Goal: Information Seeking & Learning: Learn about a topic

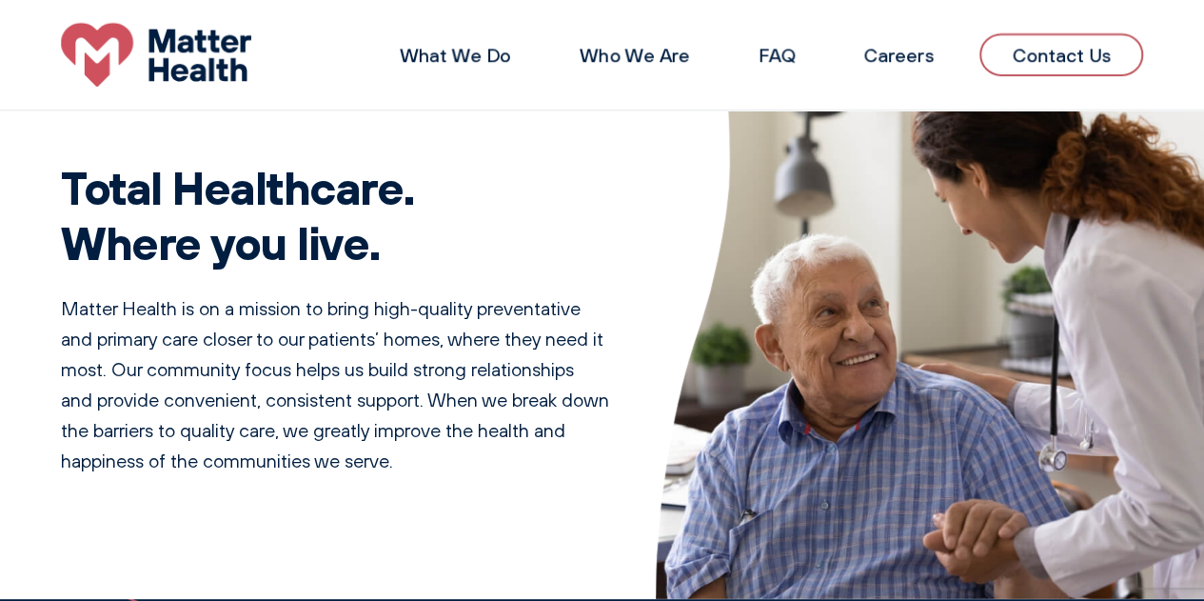
click at [459, 57] on link "What We Do" at bounding box center [455, 55] width 111 height 24
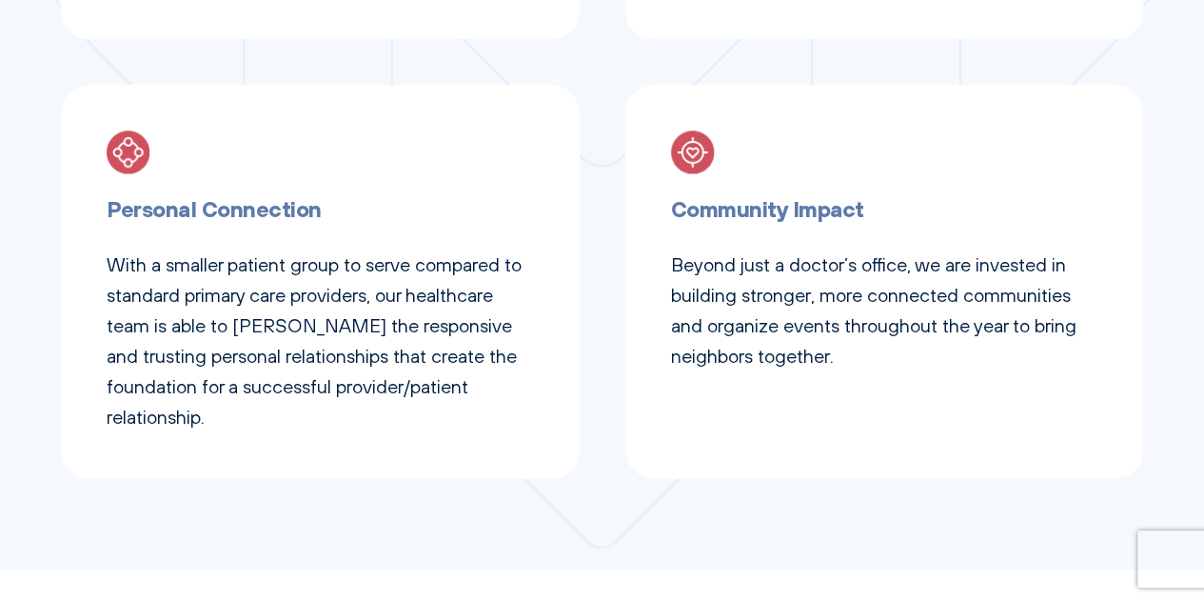
scroll to position [1237, 0]
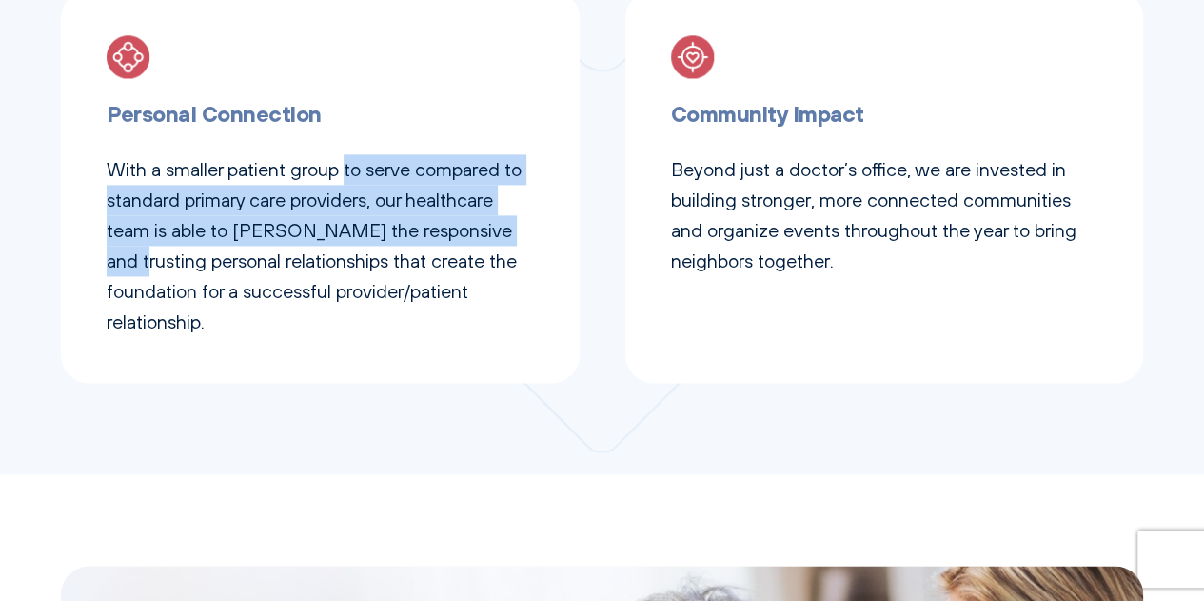
drag, startPoint x: 350, startPoint y: 162, endPoint x: 543, endPoint y: 237, distance: 207.3
click at [543, 237] on div "Personal Connection With a smaller patient group to serve compared to standard …" at bounding box center [320, 186] width 519 height 393
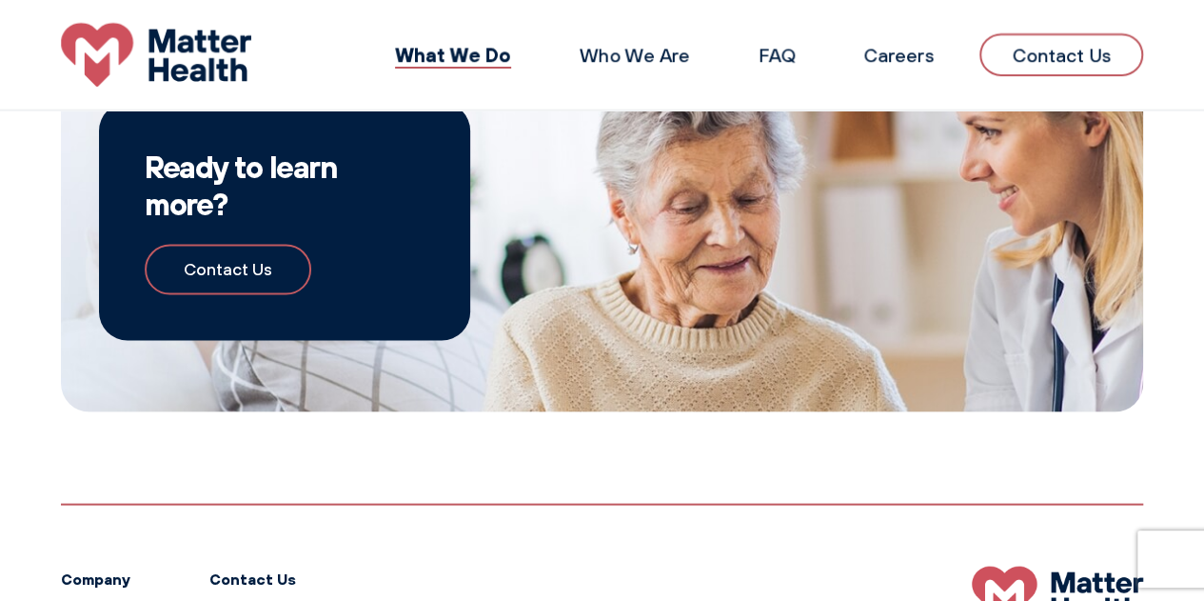
scroll to position [1487, 0]
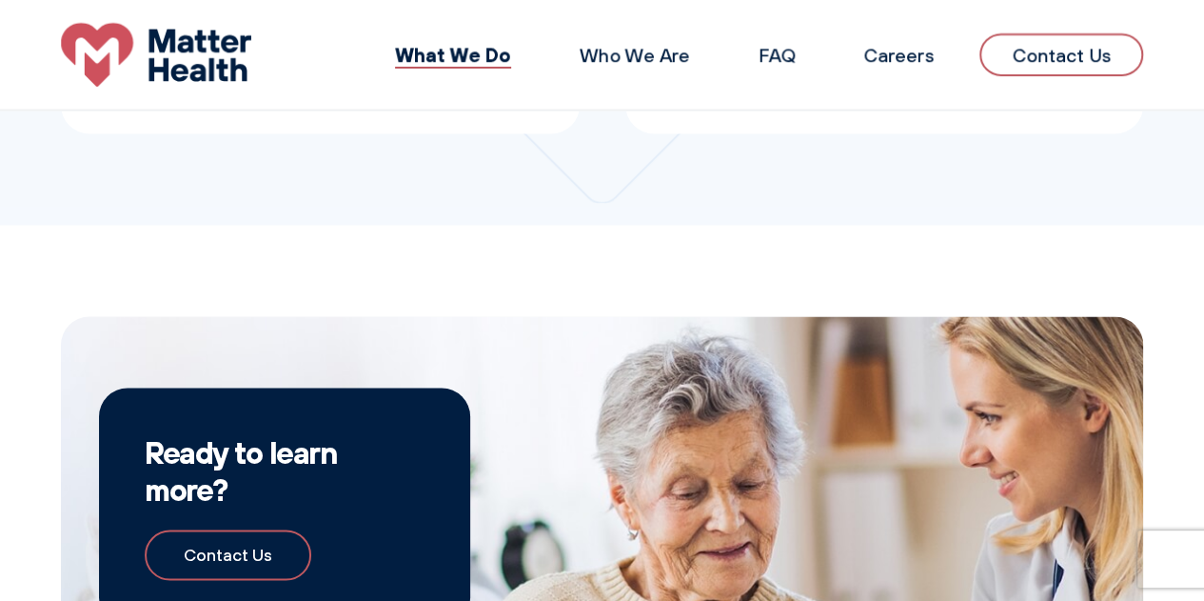
click at [626, 62] on link "Who We Are" at bounding box center [635, 55] width 110 height 24
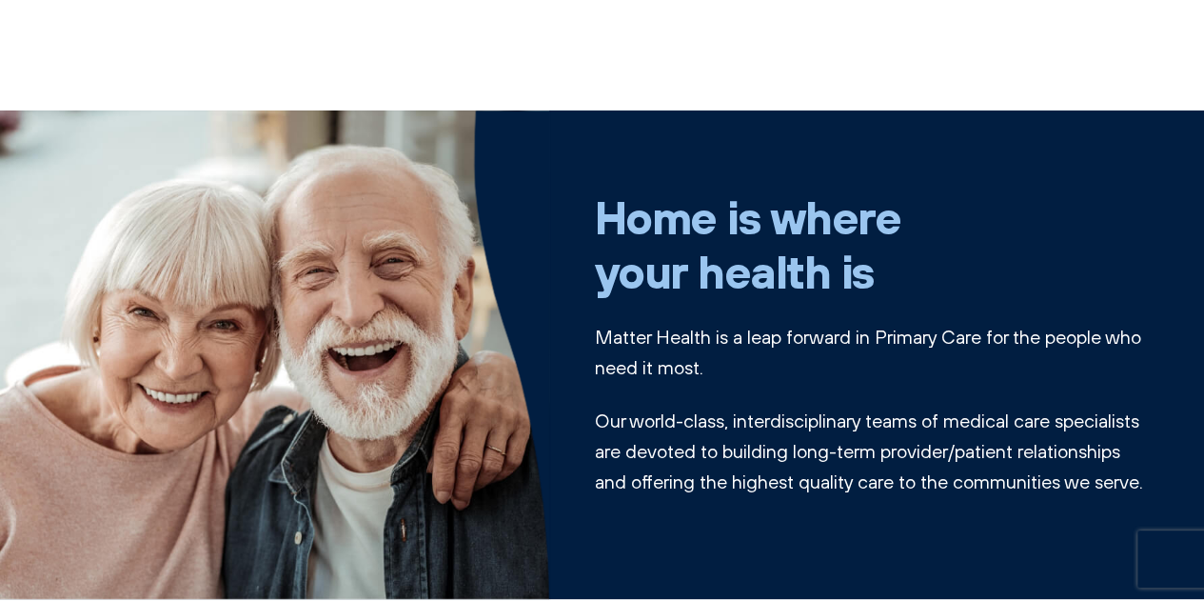
scroll to position [95, 0]
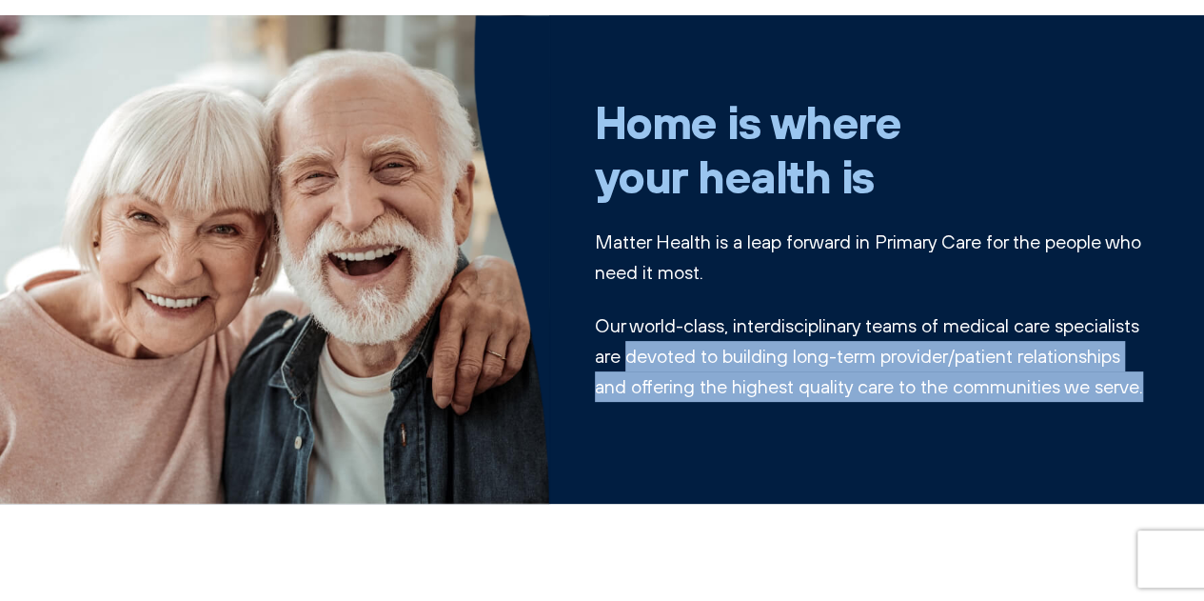
drag, startPoint x: 715, startPoint y: 342, endPoint x: 819, endPoint y: 302, distance: 111.2
click at [831, 424] on div "Home is where your health is Matter Health is a leap forward in Primary Care fo…" at bounding box center [869, 260] width 549 height 422
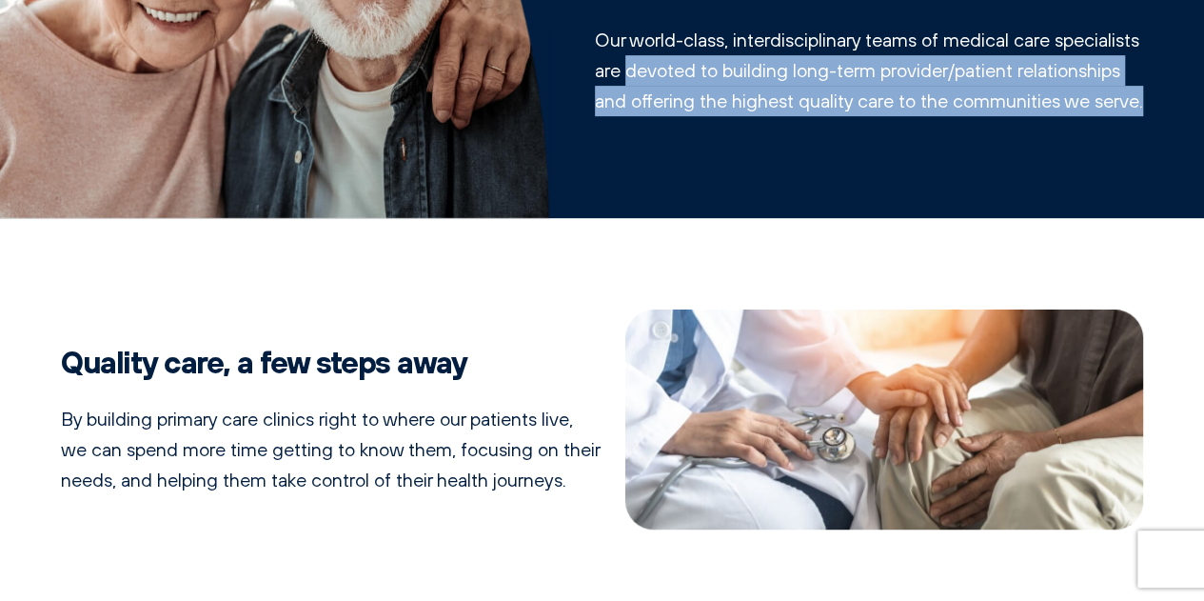
scroll to position [0, 0]
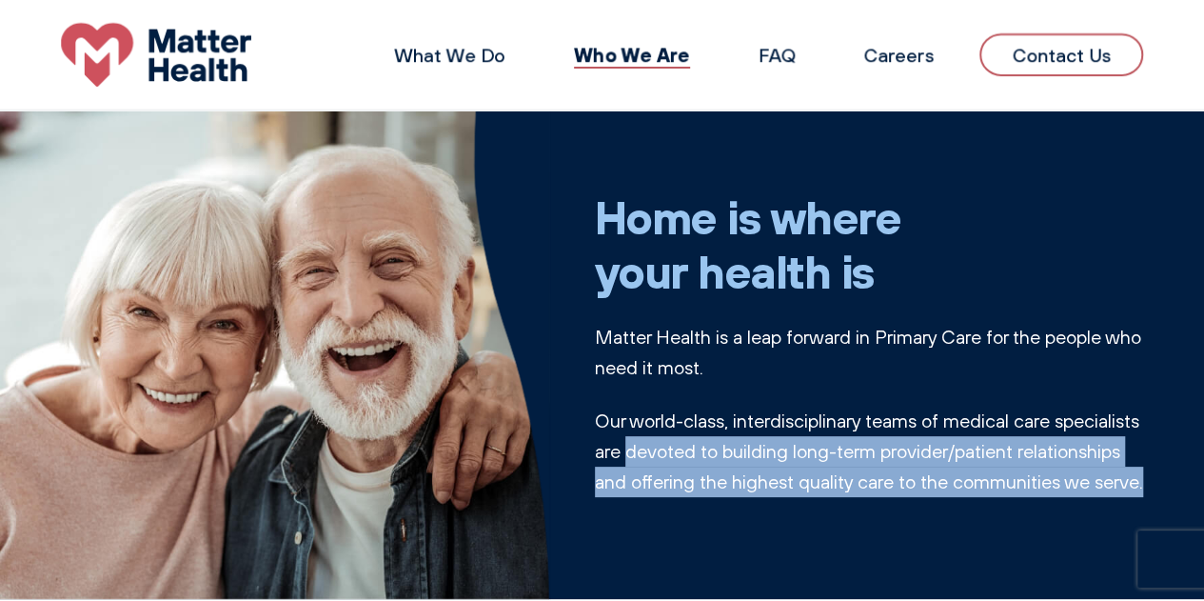
click at [783, 56] on link "FAQ" at bounding box center [777, 55] width 36 height 24
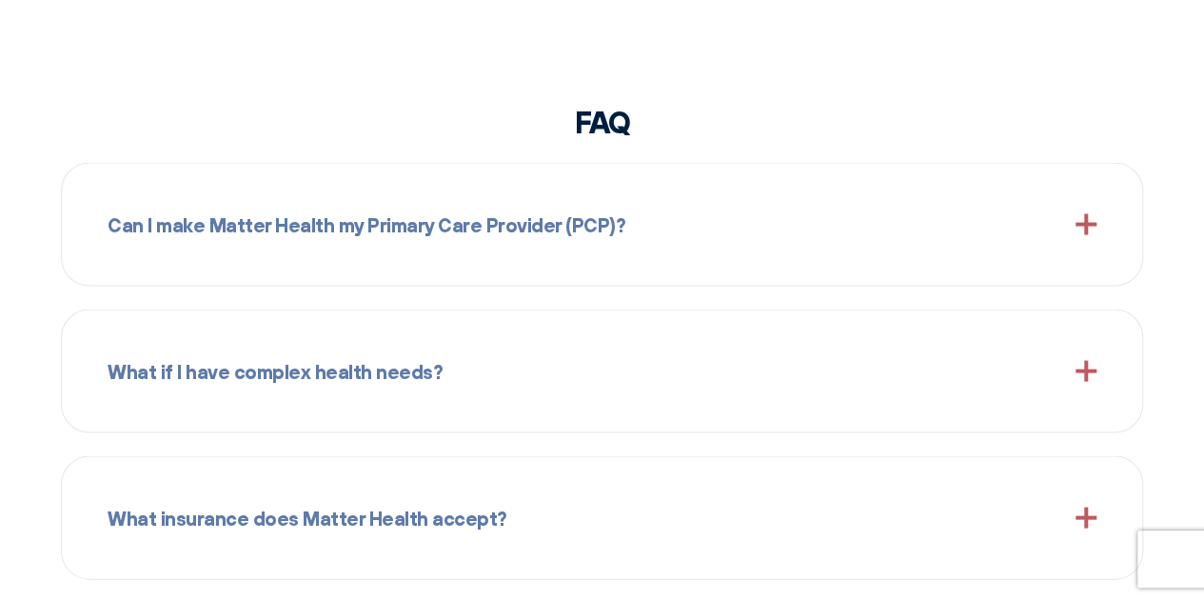
scroll to position [1846, 0]
